Goal: Find contact information: Find contact information

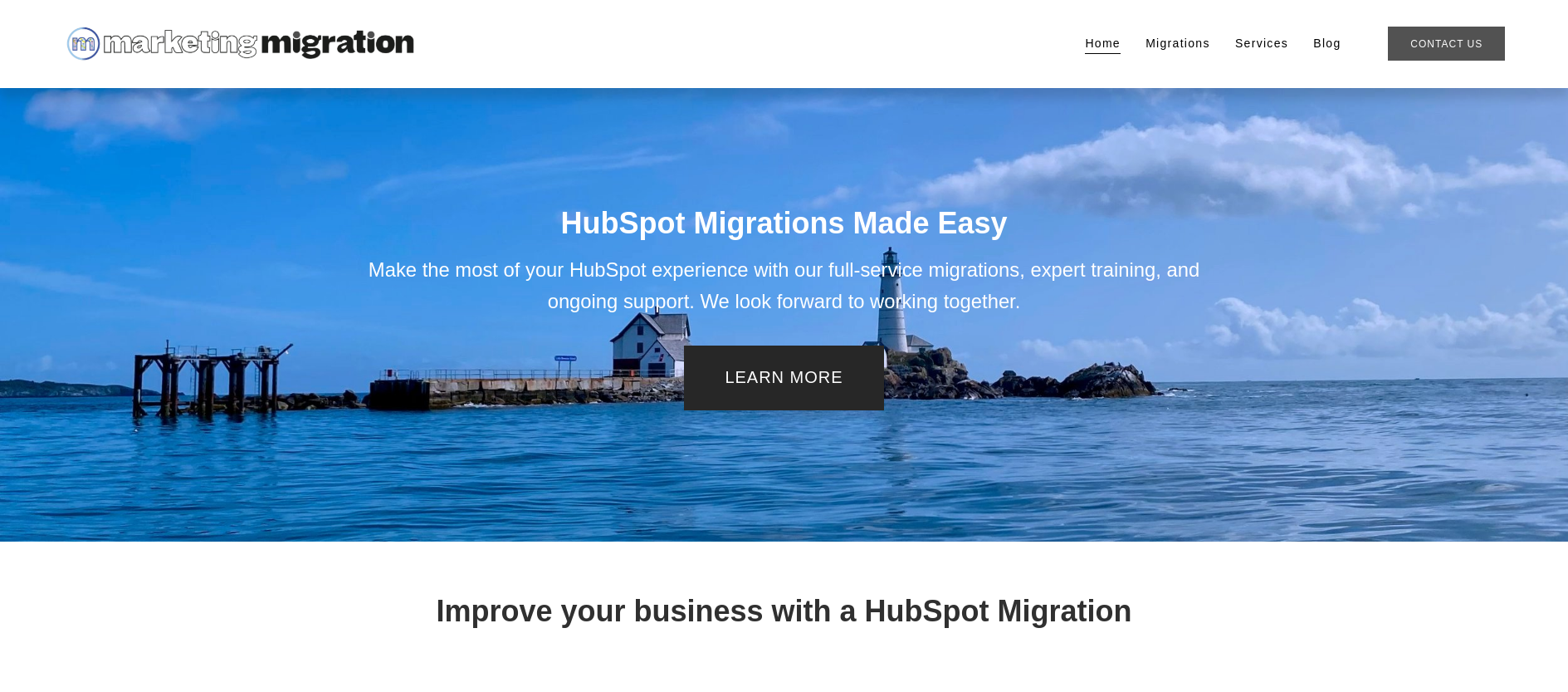
click at [1447, 51] on link "Contact Us" at bounding box center [1446, 44] width 117 height 34
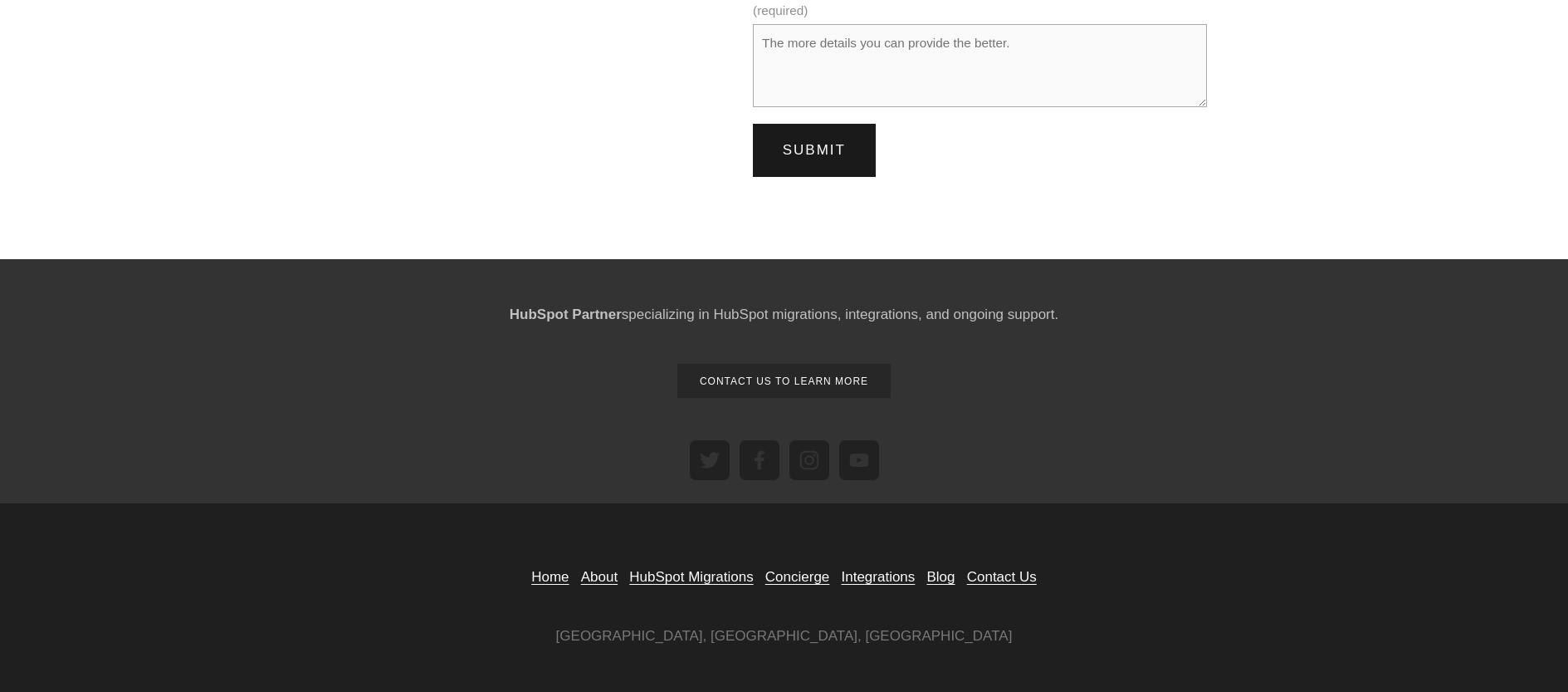
scroll to position [883, 0]
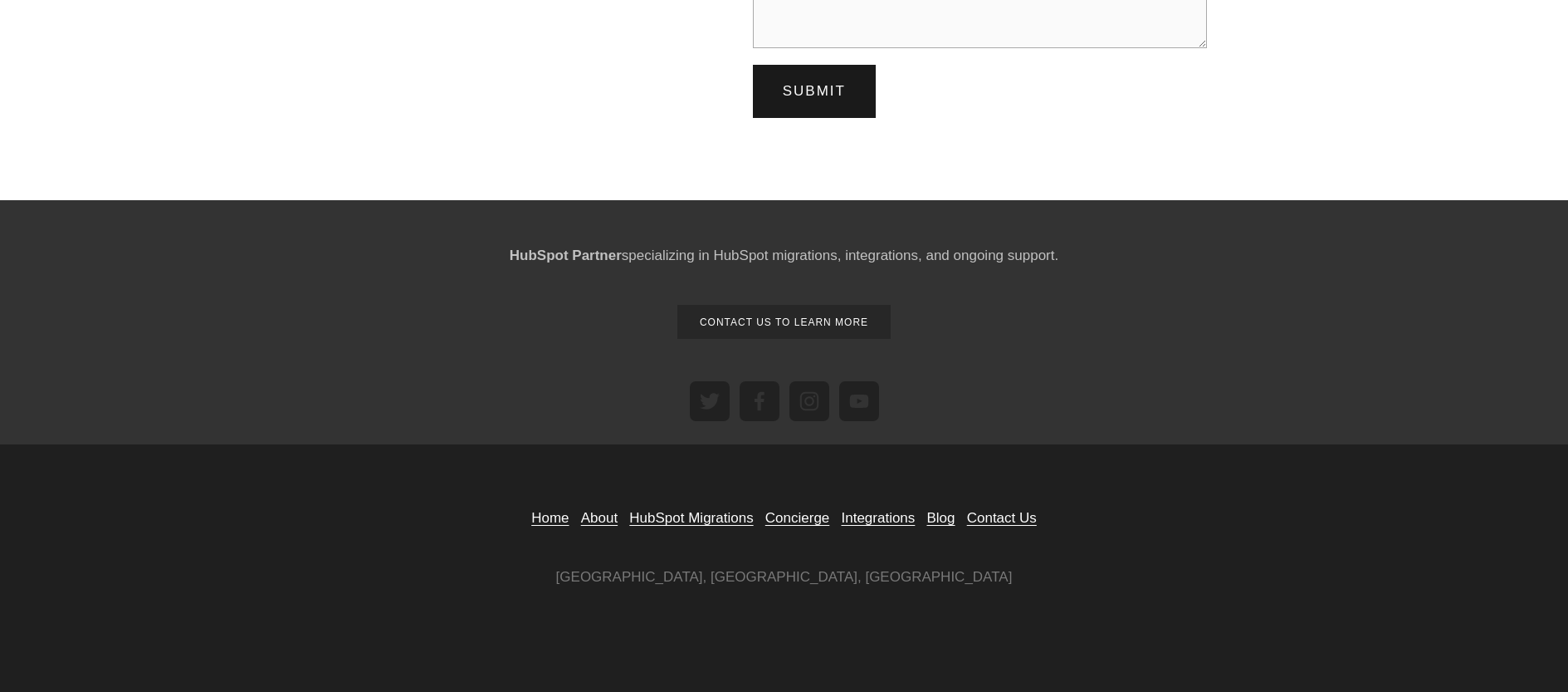
click at [1023, 519] on link "Contact Us" at bounding box center [1002, 518] width 70 height 22
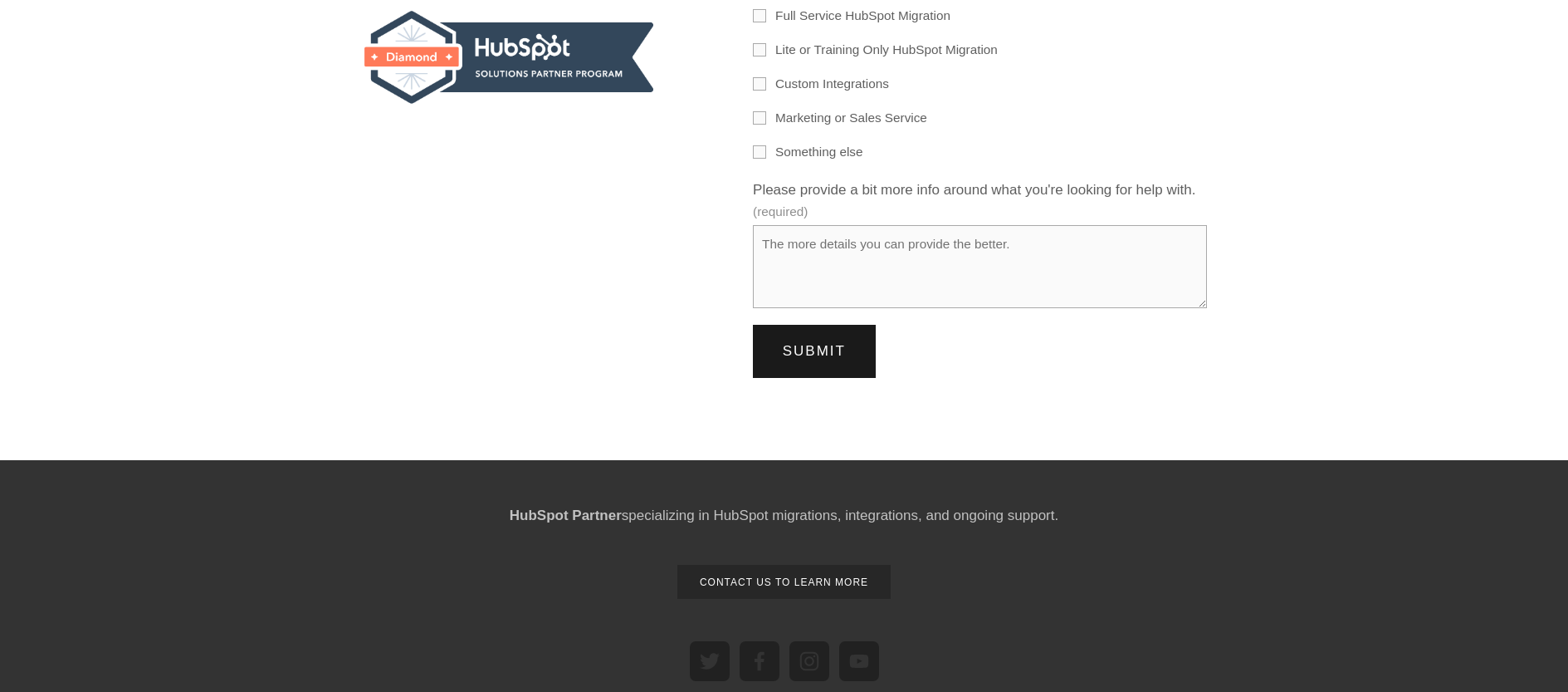
scroll to position [883, 0]
